Goal: Task Accomplishment & Management: Use online tool/utility

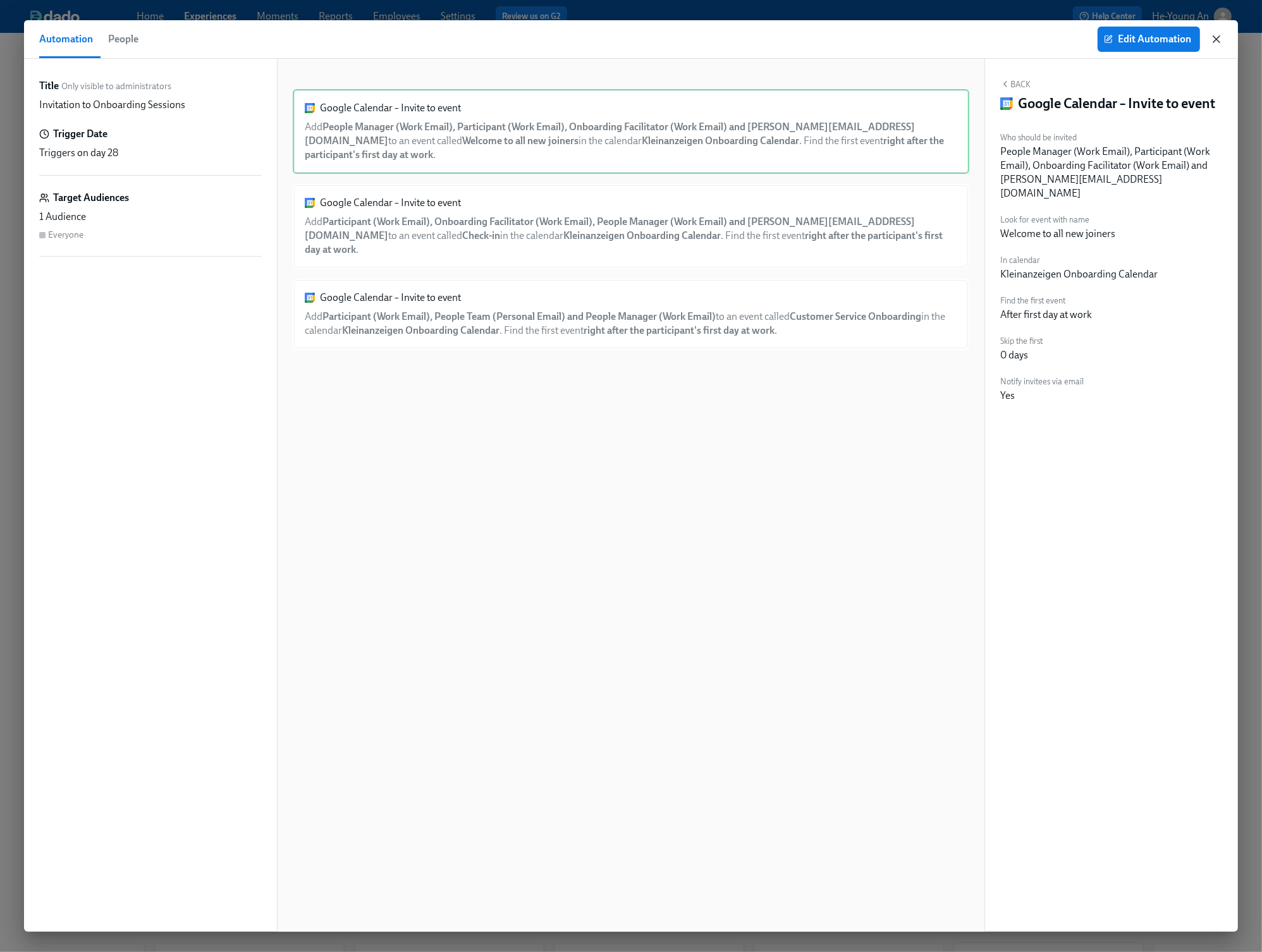
click at [1221, 36] on icon "button" at bounding box center [1216, 39] width 12 height 12
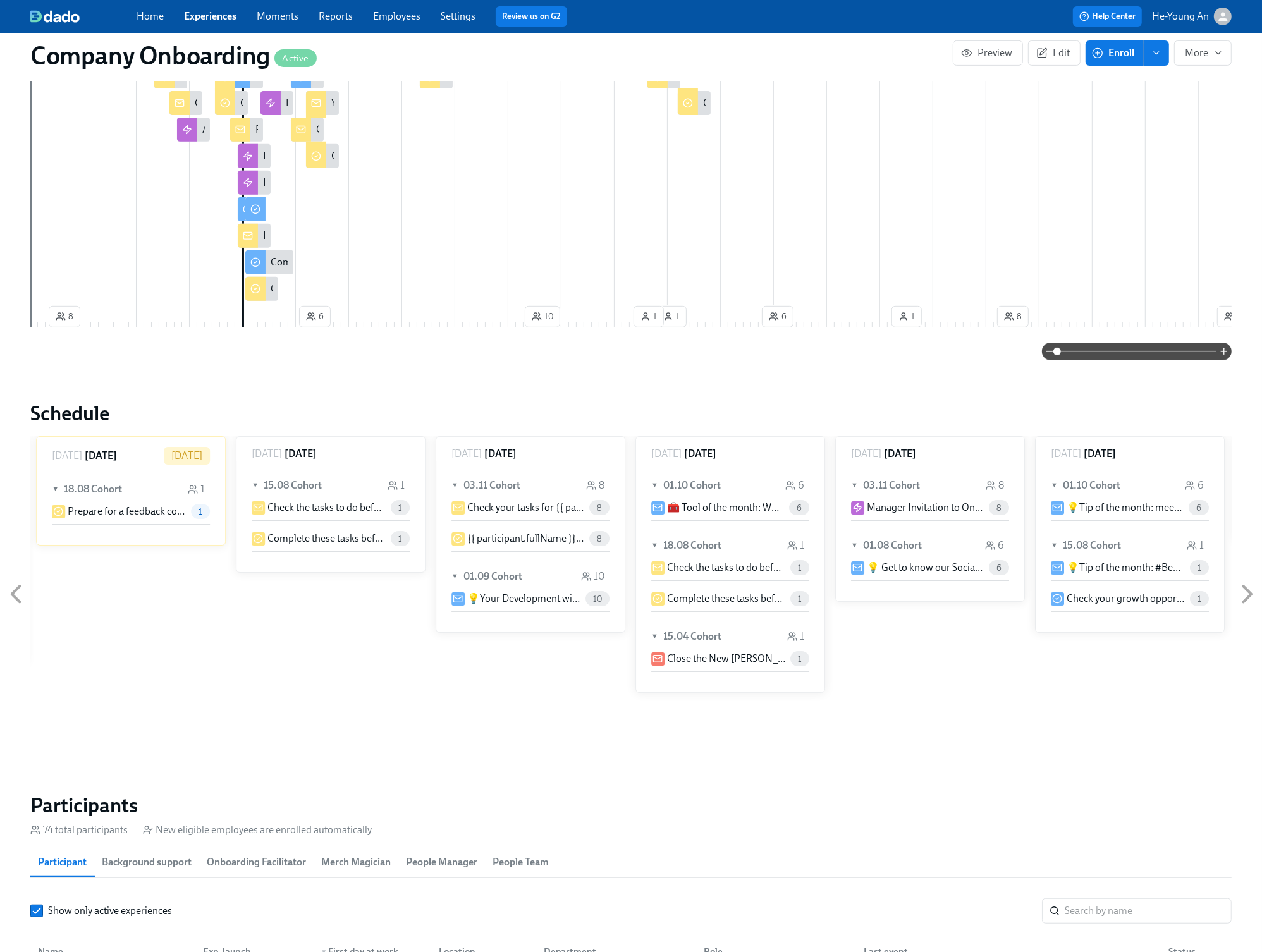
scroll to position [4, 0]
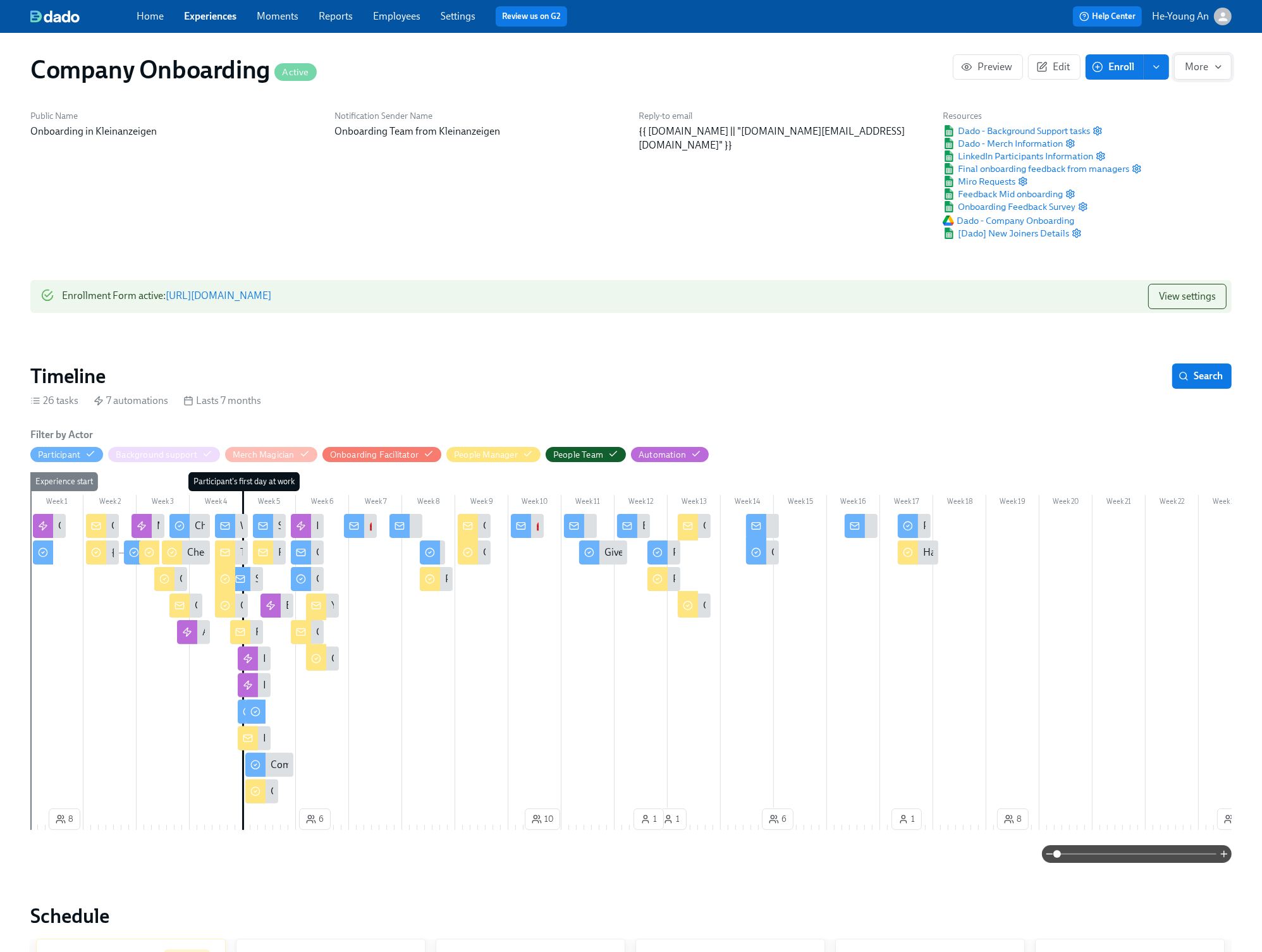
click at [1203, 66] on span "More" at bounding box center [1202, 67] width 36 height 12
click at [1191, 224] on div at bounding box center [631, 476] width 1262 height 952
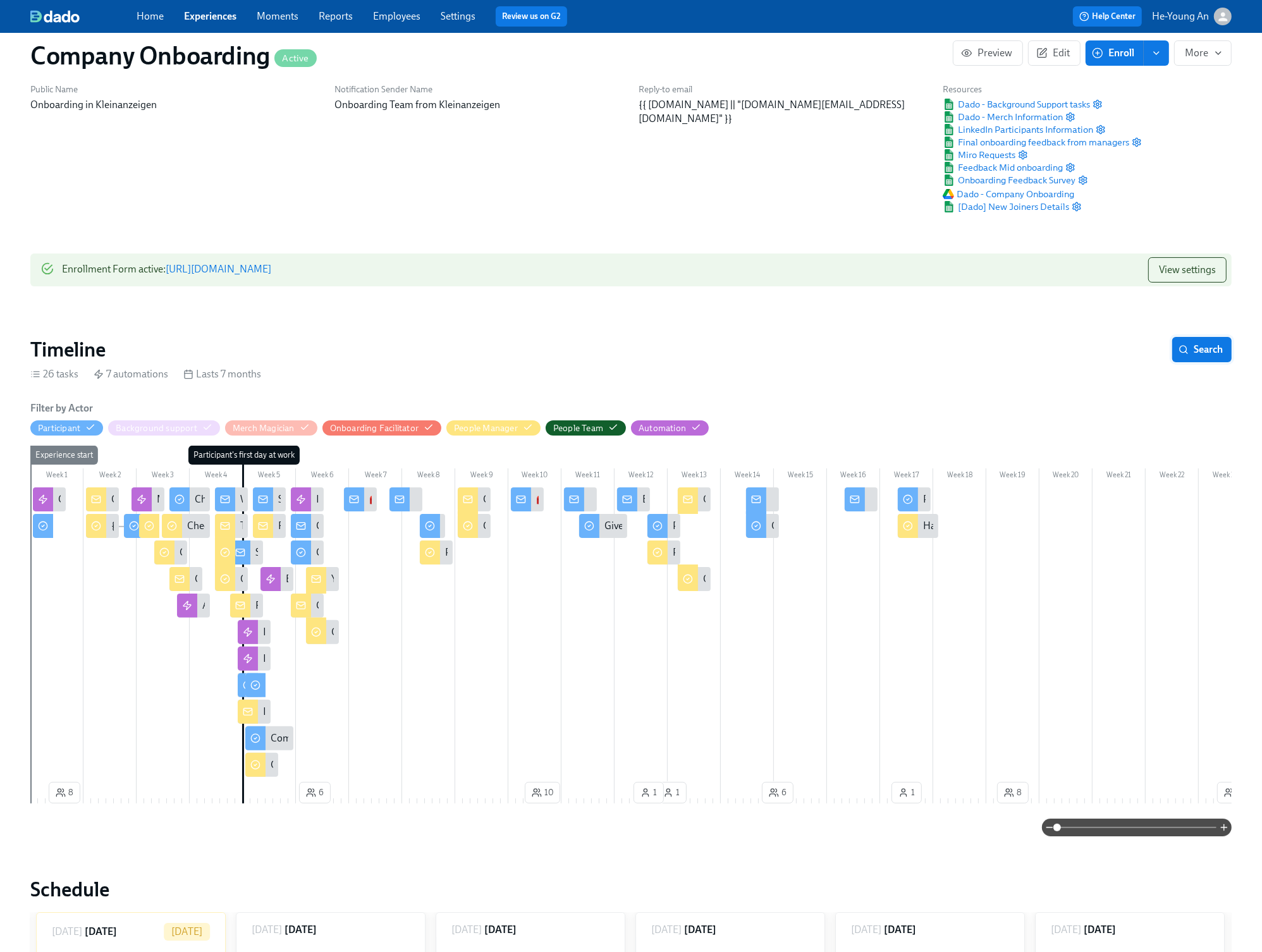
scroll to position [0, 0]
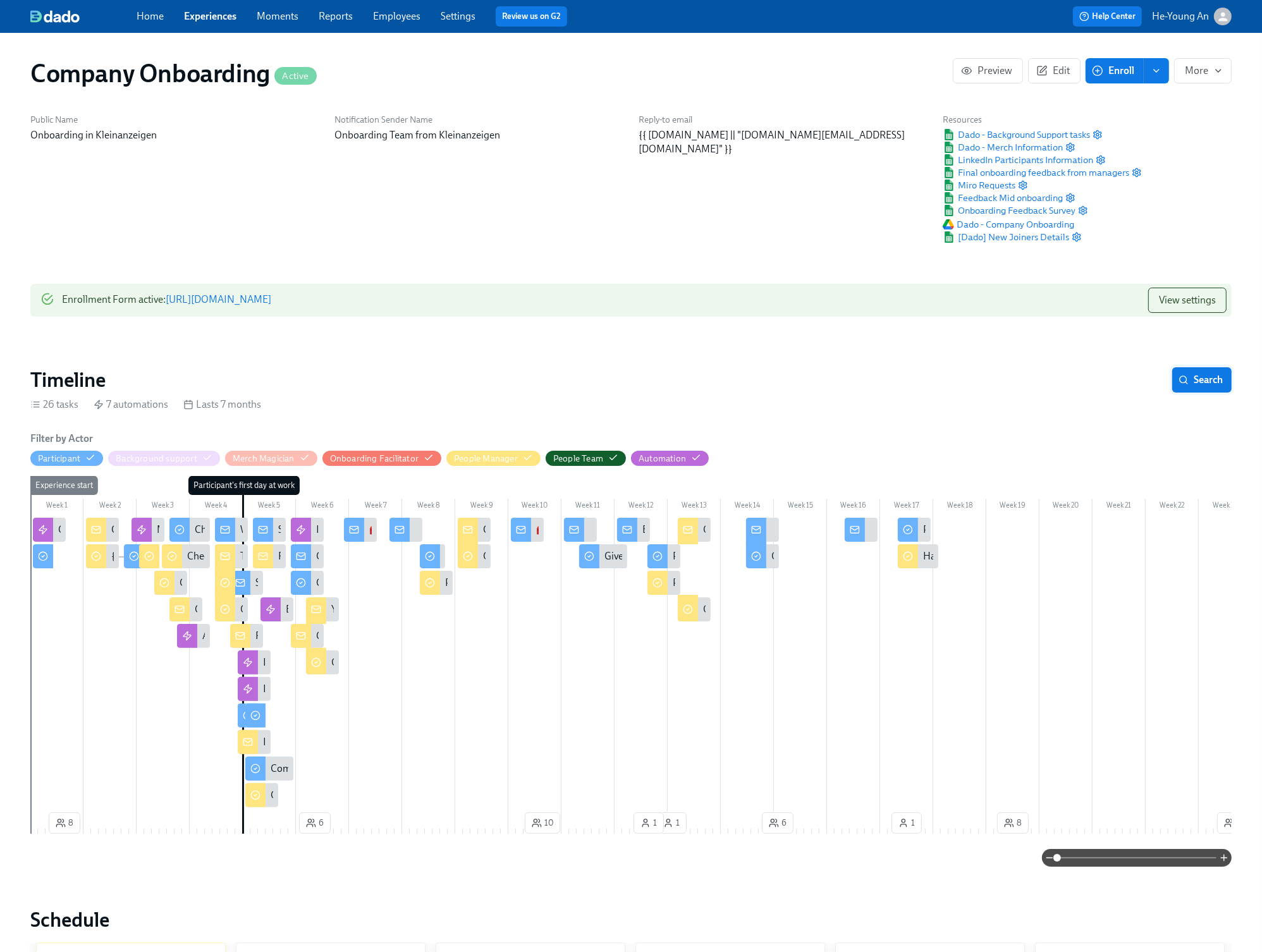
click at [1214, 368] on button "Search" at bounding box center [1201, 380] width 59 height 26
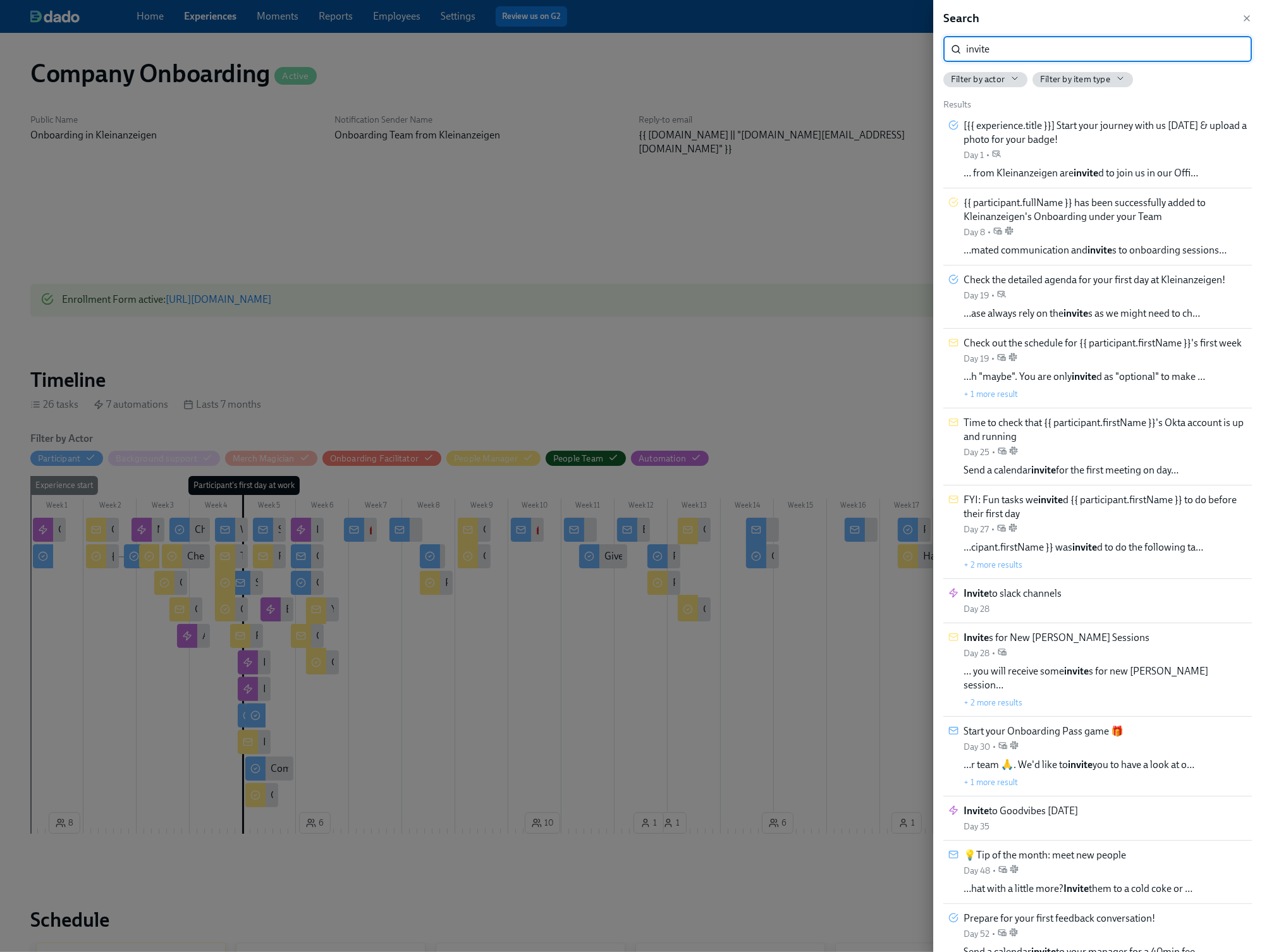
type input "invite"
click at [1090, 77] on span "Filter by item type" at bounding box center [1075, 79] width 71 height 12
click at [1047, 107] on input "All" at bounding box center [1049, 104] width 11 height 11
checkbox input "false"
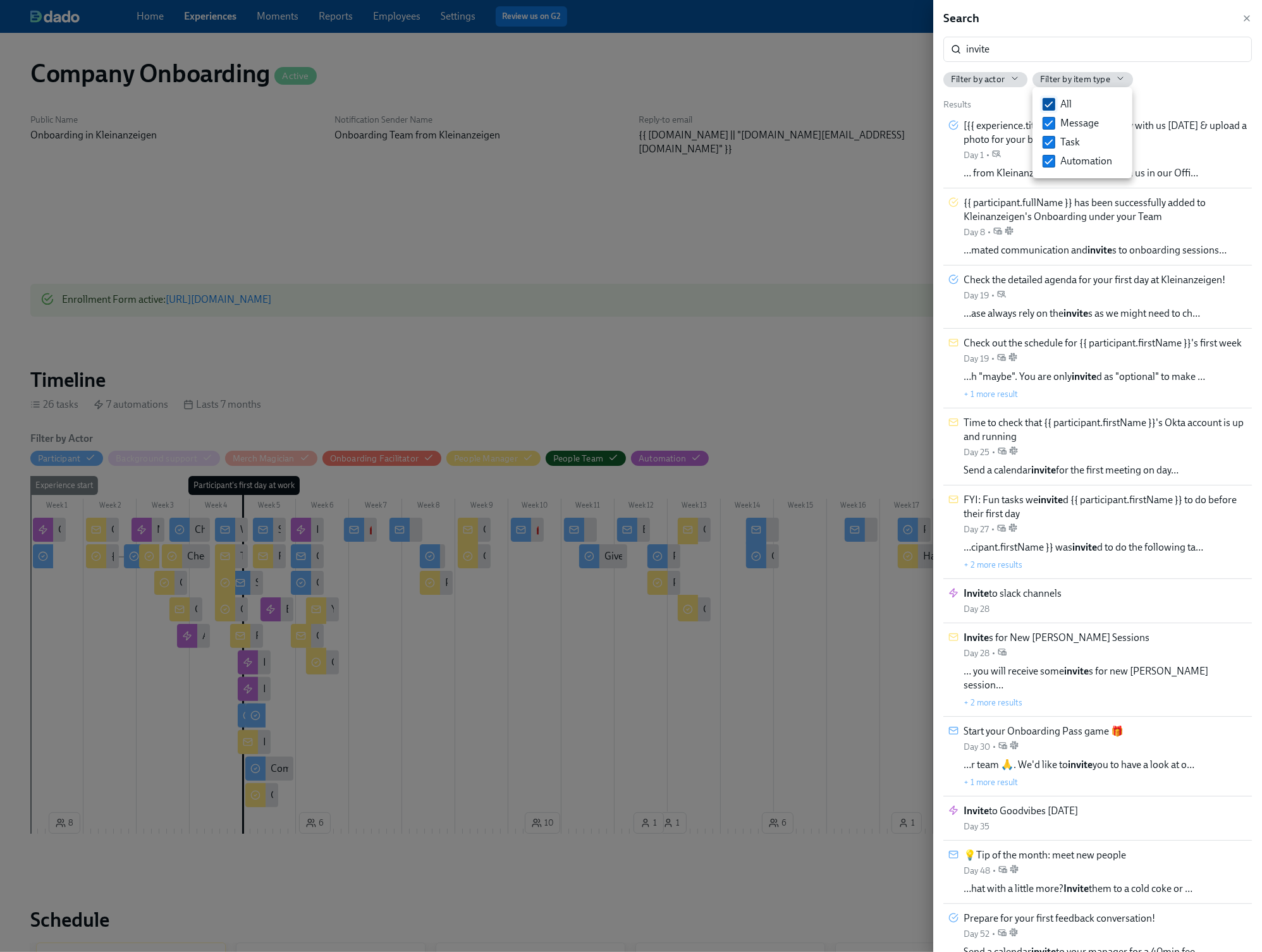
checkbox input "false"
click at [1049, 160] on input "Automation" at bounding box center [1049, 160] width 11 height 11
checkbox input "true"
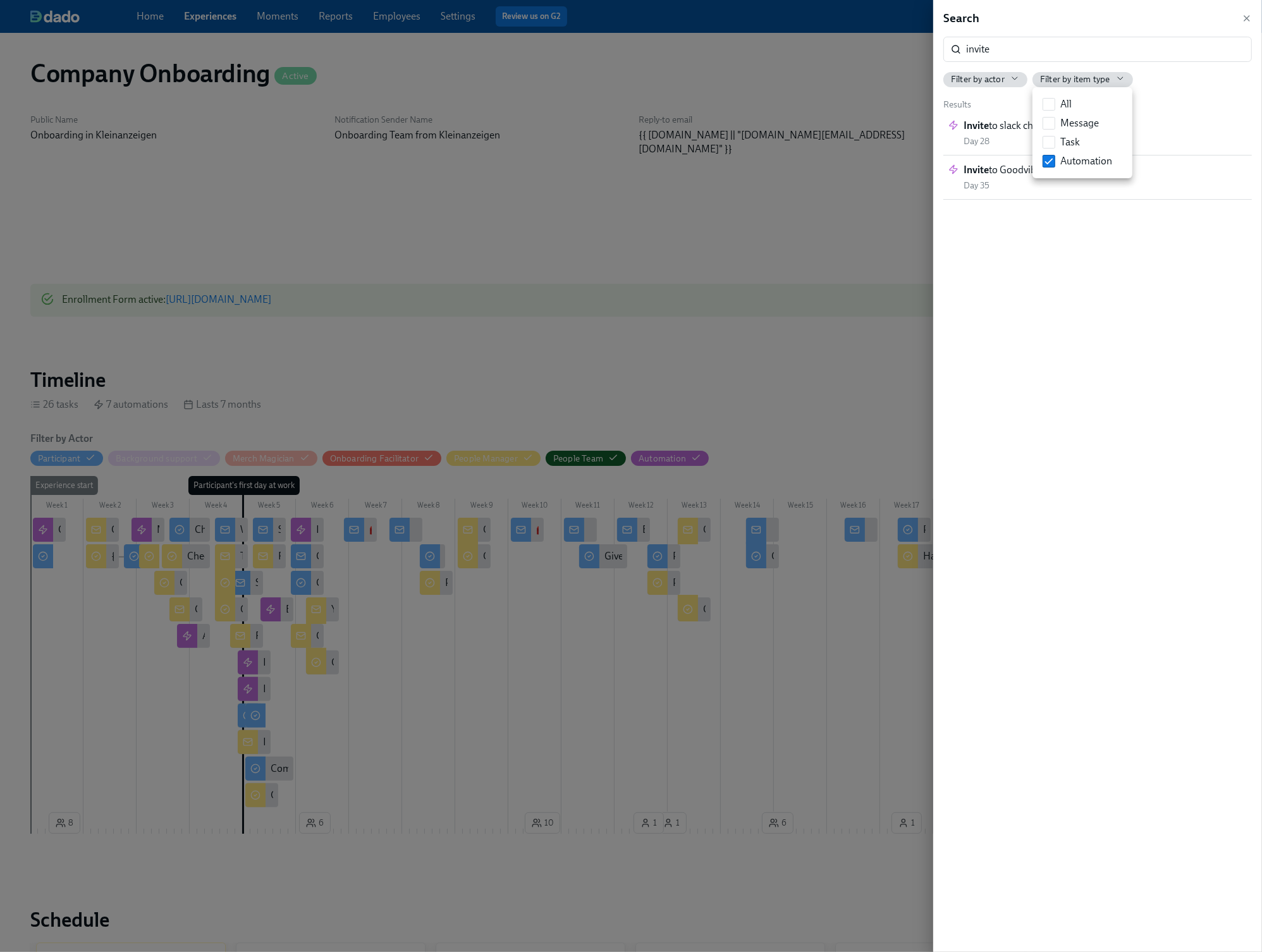
click at [1191, 126] on div at bounding box center [631, 476] width 1262 height 952
click at [1028, 138] on div "Invite to slack channels Day 28" at bounding box center [1012, 133] width 98 height 28
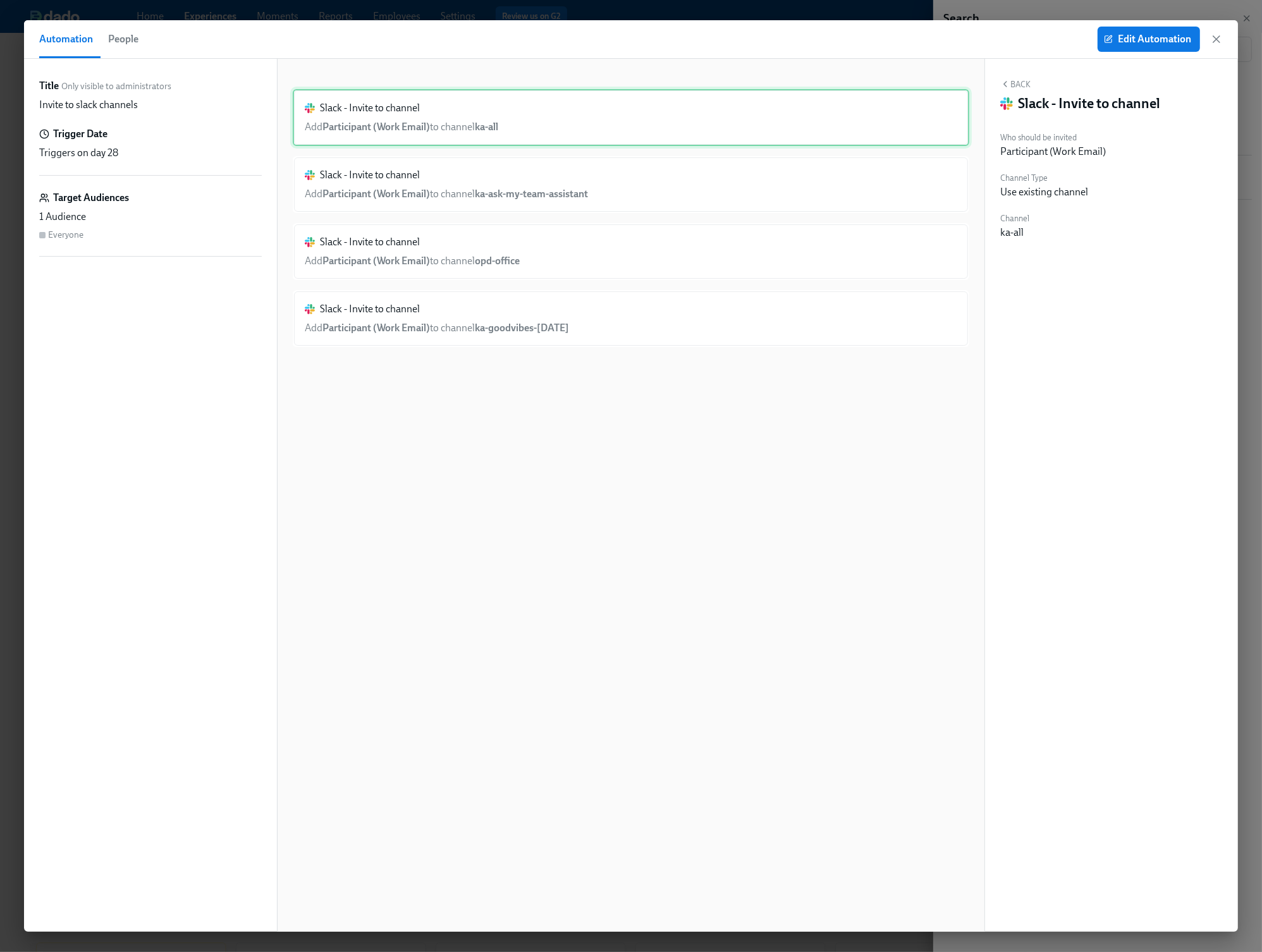
drag, startPoint x: 594, startPoint y: 129, endPoint x: 605, endPoint y: 129, distance: 11.0
click at [595, 129] on div "Slack - Invite to channel Add Participant (Work Email) to channel ka-all" at bounding box center [631, 117] width 677 height 57
click at [869, 124] on div "Slack - Invite to channel Add Participant (Work Email) to channel ka-all" at bounding box center [631, 117] width 677 height 57
click at [1181, 39] on span "Edit Automation" at bounding box center [1148, 39] width 85 height 12
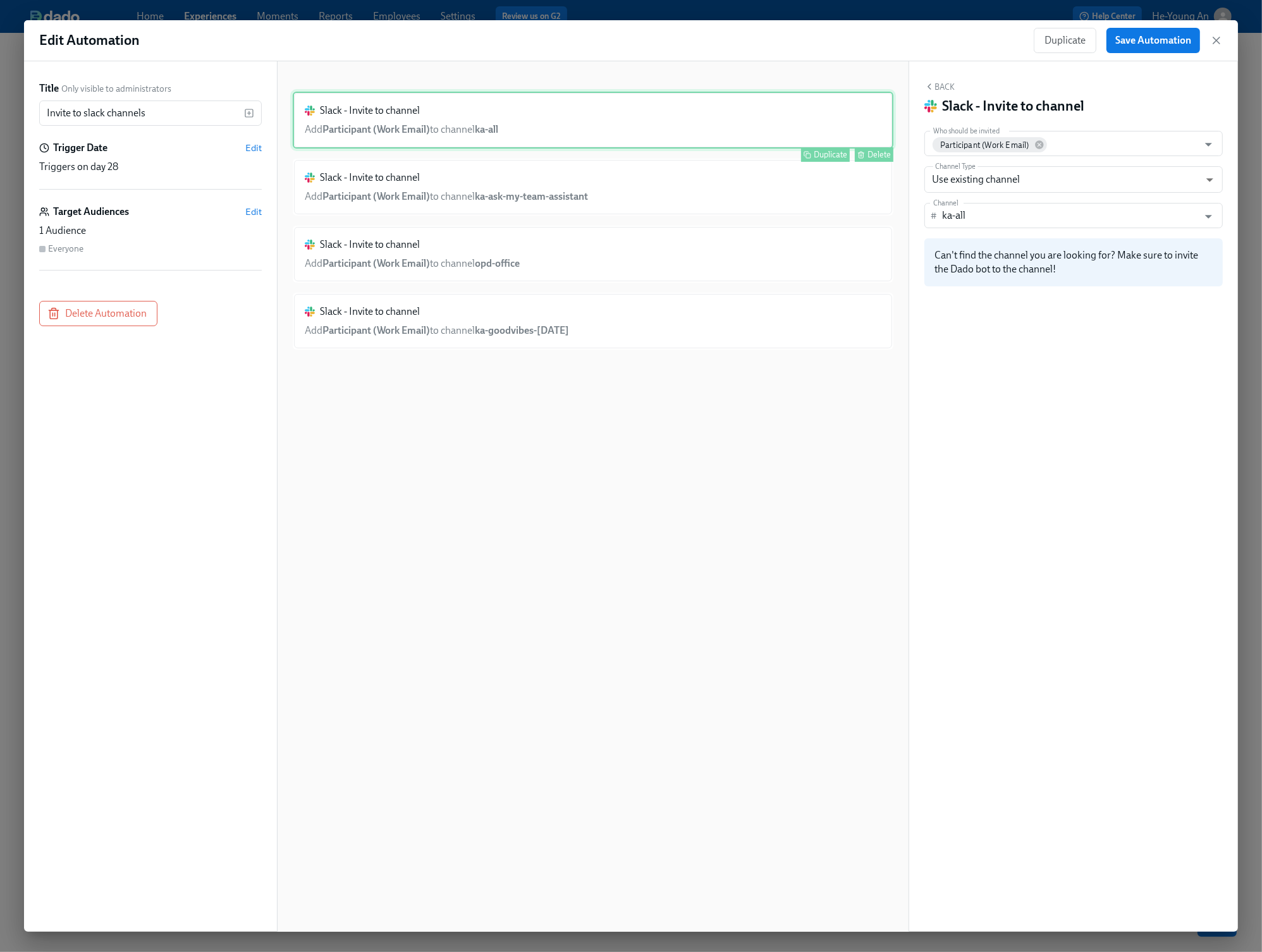
click at [757, 140] on div "Slack - Invite to channel Add Participant (Work Email) to channel ka-all Duplic…" at bounding box center [592, 120] width 600 height 57
click at [1215, 45] on icon "button" at bounding box center [1216, 41] width 12 height 12
